Goal: Find specific fact: Find specific fact

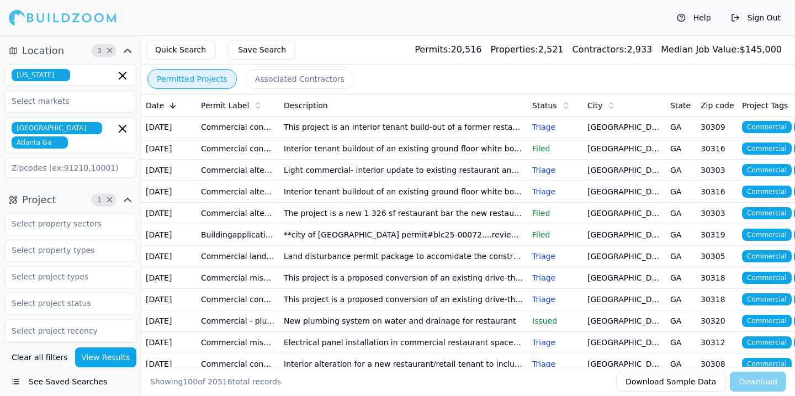
click at [417, 131] on td "This project is an interior tenant build-out of a former restaurant space to be…" at bounding box center [403, 127] width 248 height 22
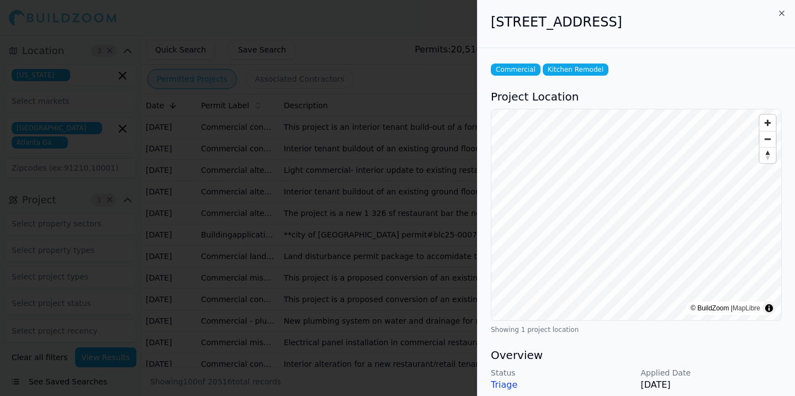
click at [437, 157] on div at bounding box center [397, 198] width 795 height 396
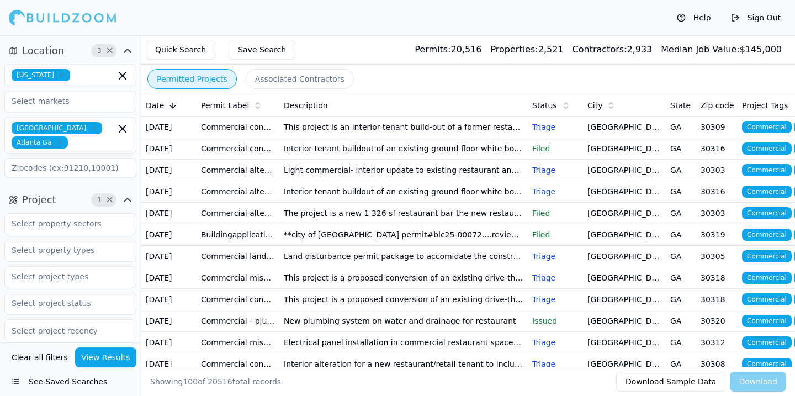
click at [434, 138] on td "This project is an interior tenant build-out of a former restaurant space to be…" at bounding box center [403, 127] width 248 height 22
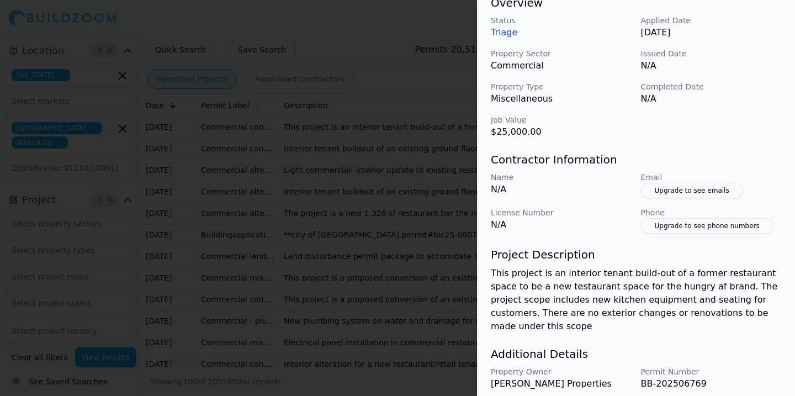
scroll to position [189, 0]
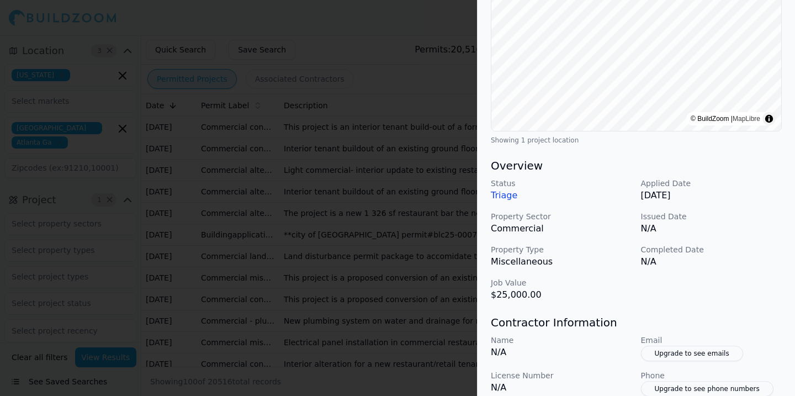
click at [505, 198] on p "Triage" at bounding box center [561, 195] width 141 height 13
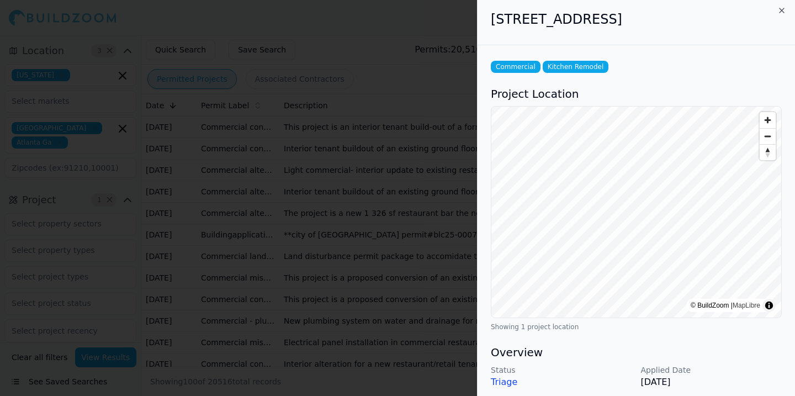
scroll to position [0, 0]
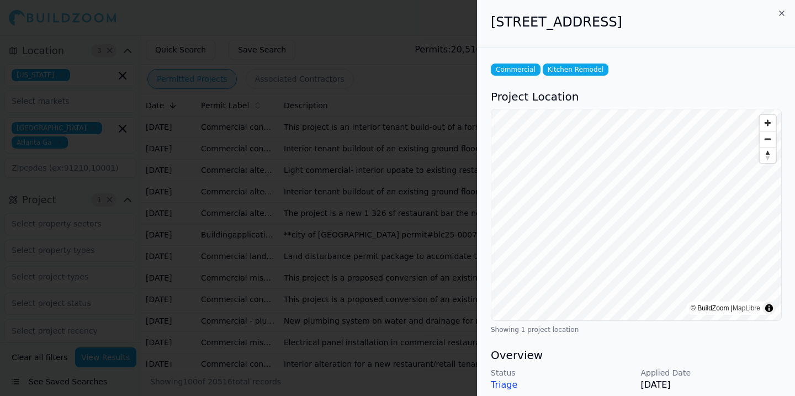
click at [406, 144] on div at bounding box center [397, 198] width 795 height 396
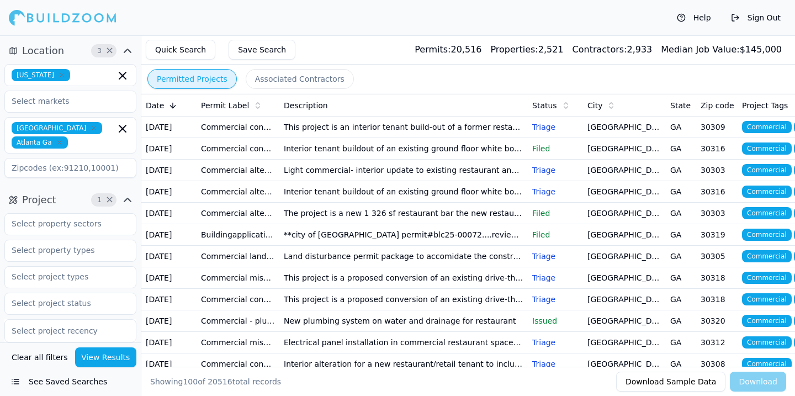
click at [406, 138] on td "This project is an interior tenant build-out of a former restaurant space to be…" at bounding box center [403, 127] width 248 height 22
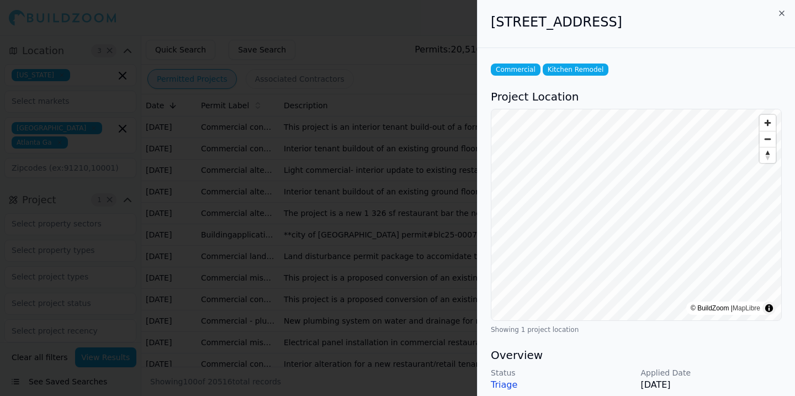
scroll to position [380, 0]
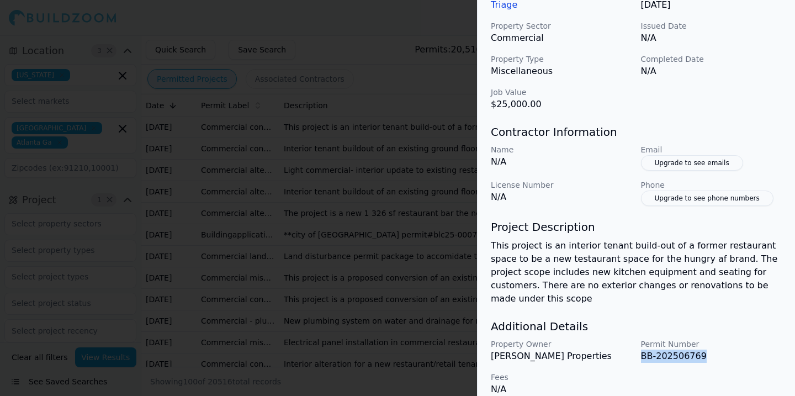
drag, startPoint x: 640, startPoint y: 342, endPoint x: 710, endPoint y: 341, distance: 69.6
click at [710, 349] on p "BB-202506769" at bounding box center [711, 355] width 141 height 13
copy p "BB-202506769"
click at [451, 71] on div at bounding box center [397, 198] width 795 height 396
